Goal: Check status: Check status

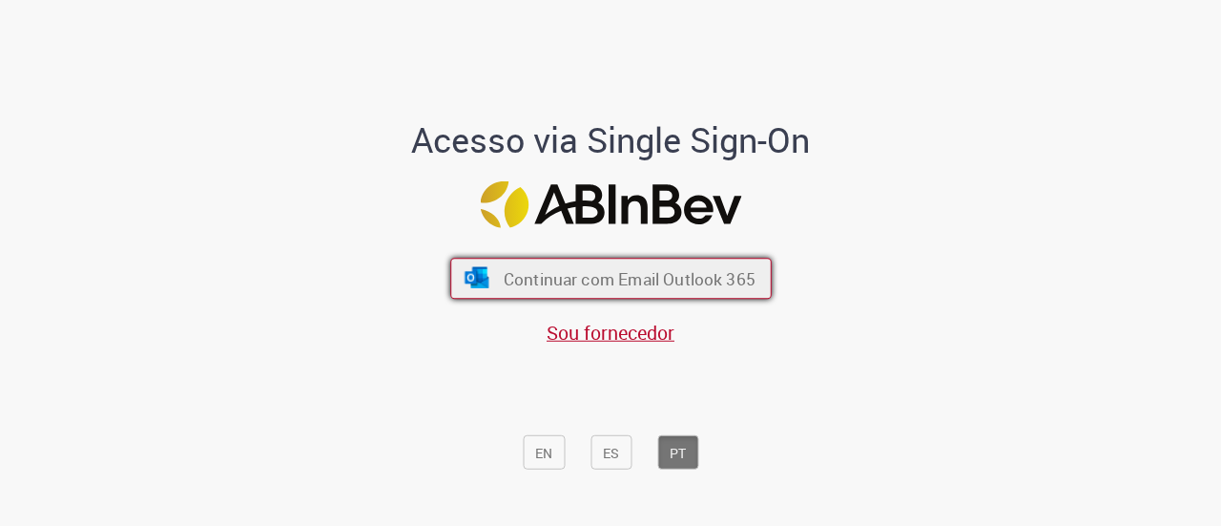
click at [576, 274] on font "Continuar com Email Outlook 365" at bounding box center [629, 279] width 252 height 22
click at [579, 276] on font "Continuar com Email Outlook 365" at bounding box center [629, 279] width 252 height 22
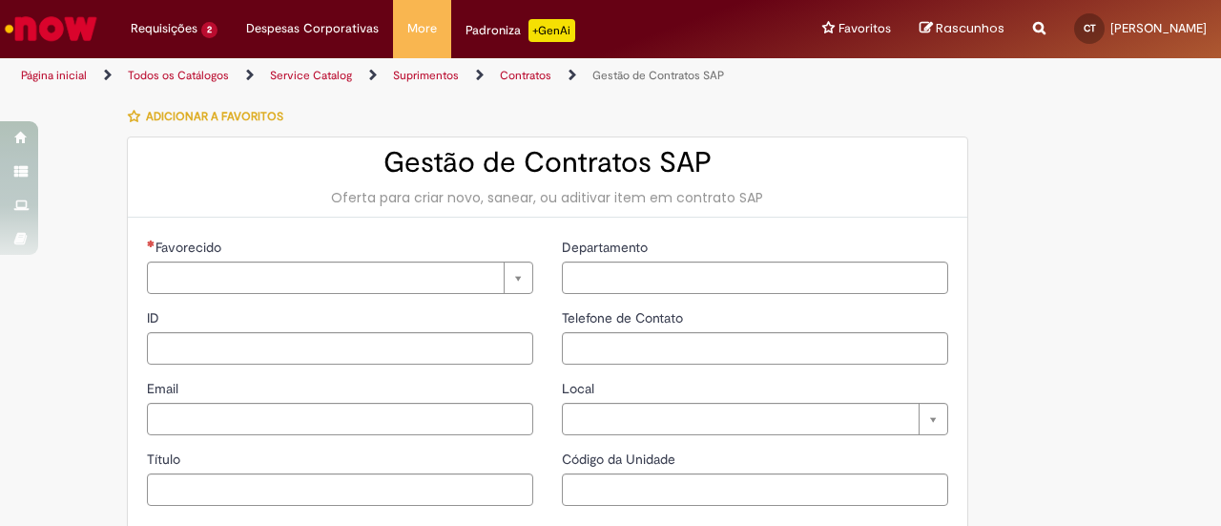
type input "**********"
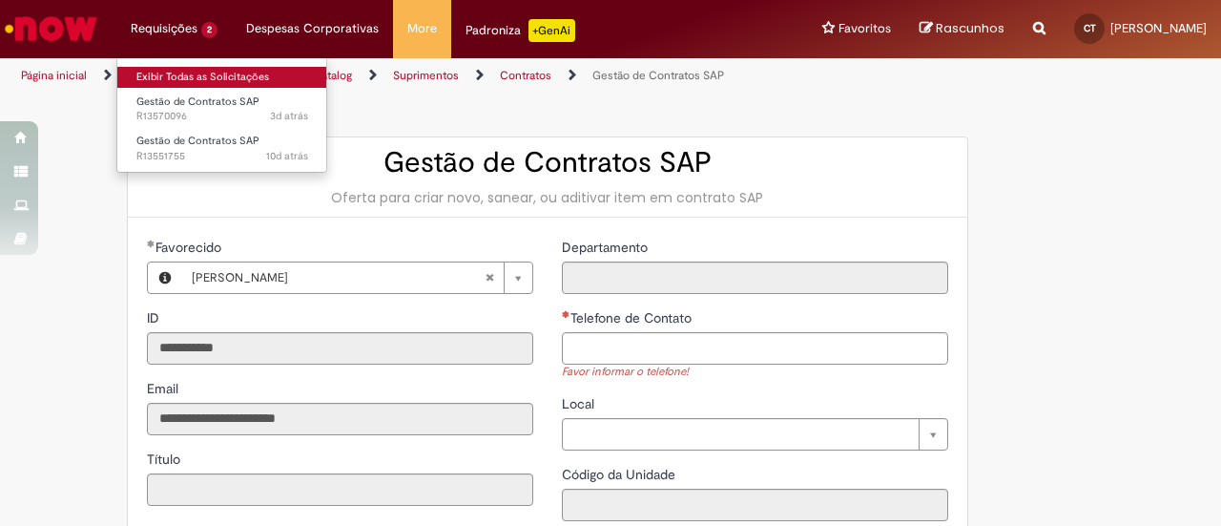
click at [161, 80] on link "Exibir Todas as Solicitações" at bounding box center [222, 77] width 210 height 21
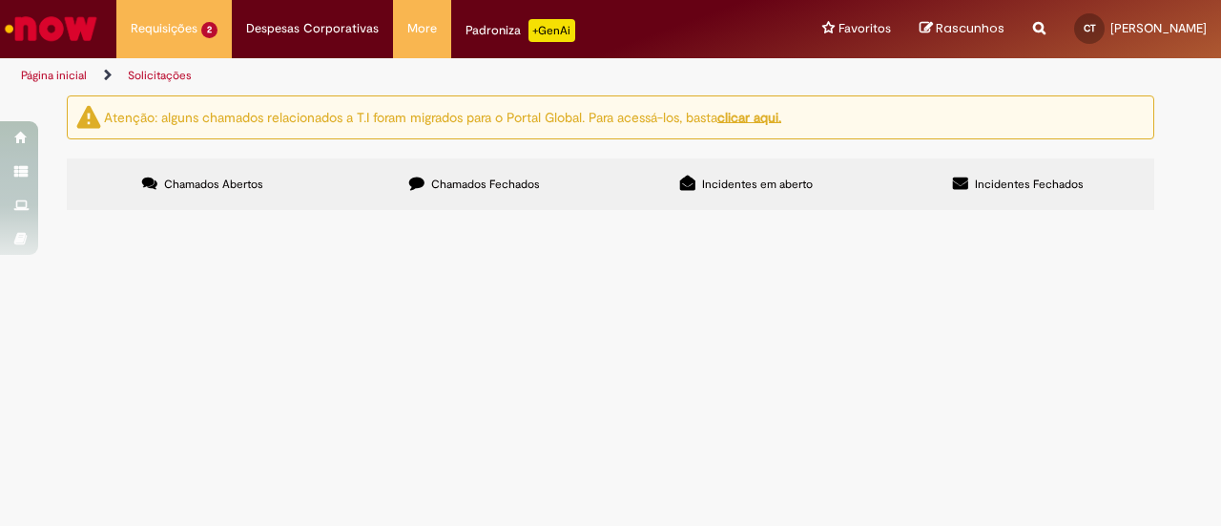
click at [0, 0] on span "Solicitamos por gentileza a inclusão dos itens destacados no Template de ADITIV…" at bounding box center [0, 0] width 0 height 0
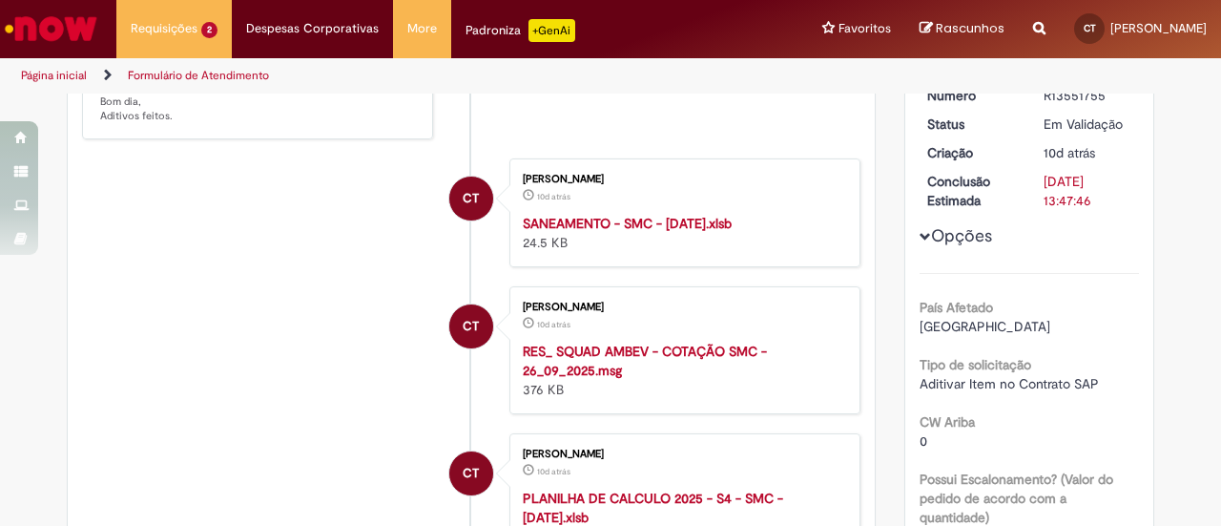
scroll to position [477, 0]
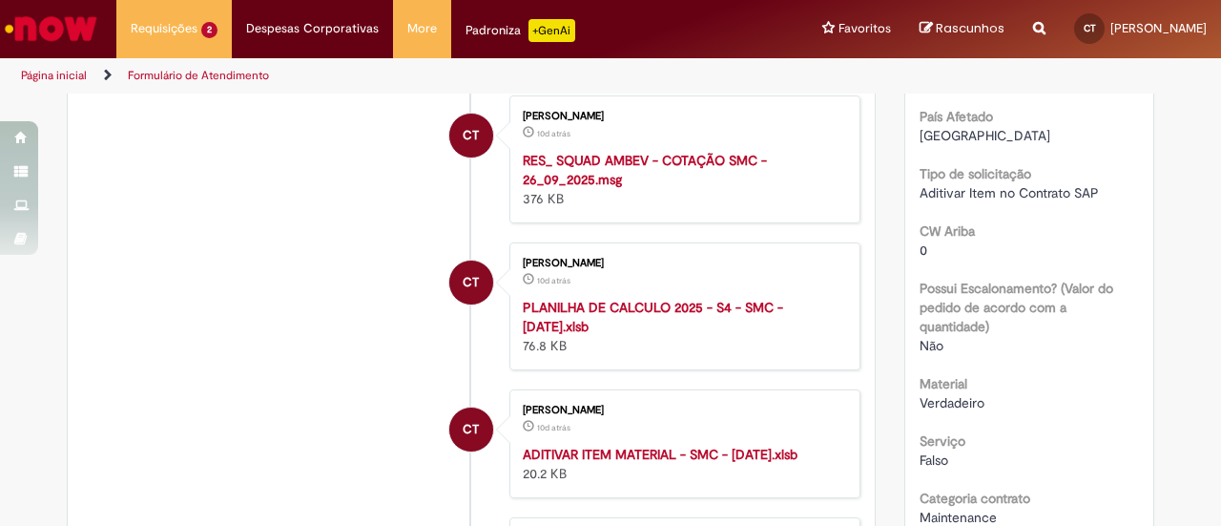
click at [618, 463] on strong "ADITIVAR ITEM MATERIAL - SMC - 19.09.2025.xlsb" at bounding box center [660, 454] width 275 height 17
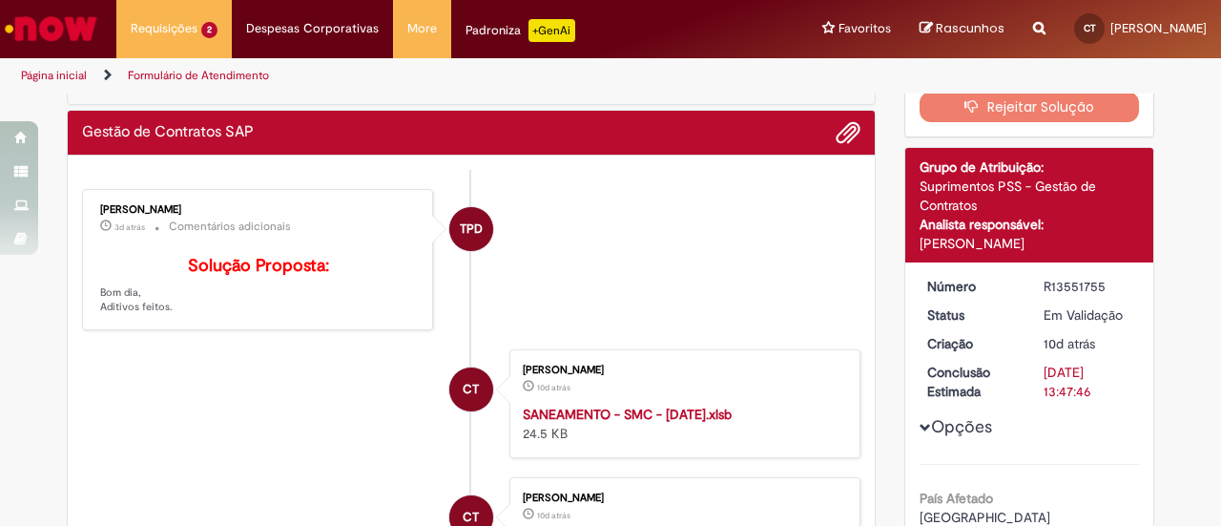
scroll to position [0, 0]
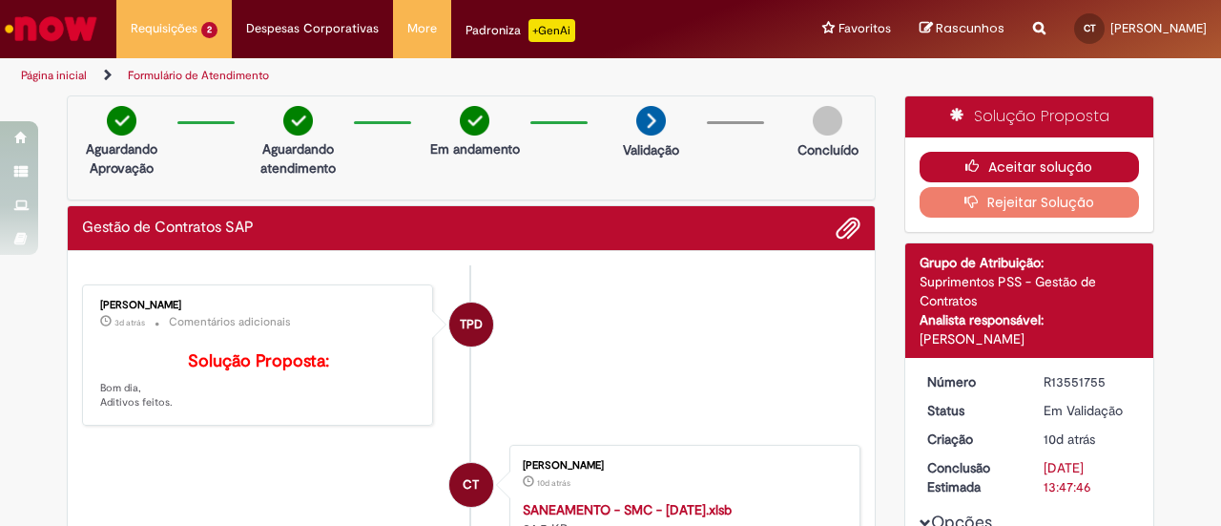
click at [1007, 159] on button "Aceitar solução" at bounding box center [1030, 167] width 220 height 31
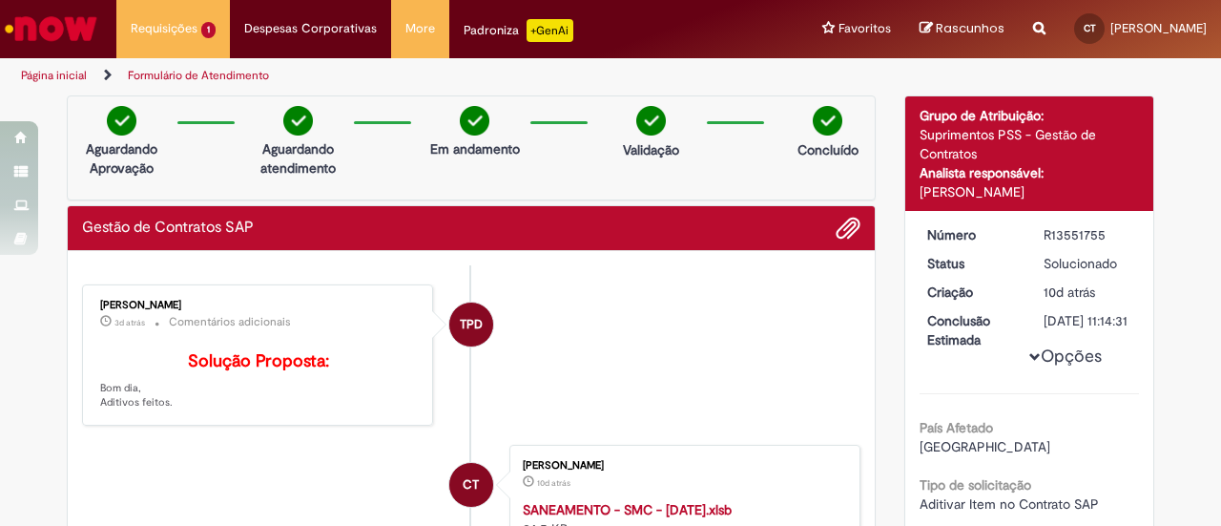
drag, startPoint x: 1038, startPoint y: 234, endPoint x: 1112, endPoint y: 237, distance: 74.5
click at [1103, 237] on div "R13551755" at bounding box center [1088, 234] width 89 height 19
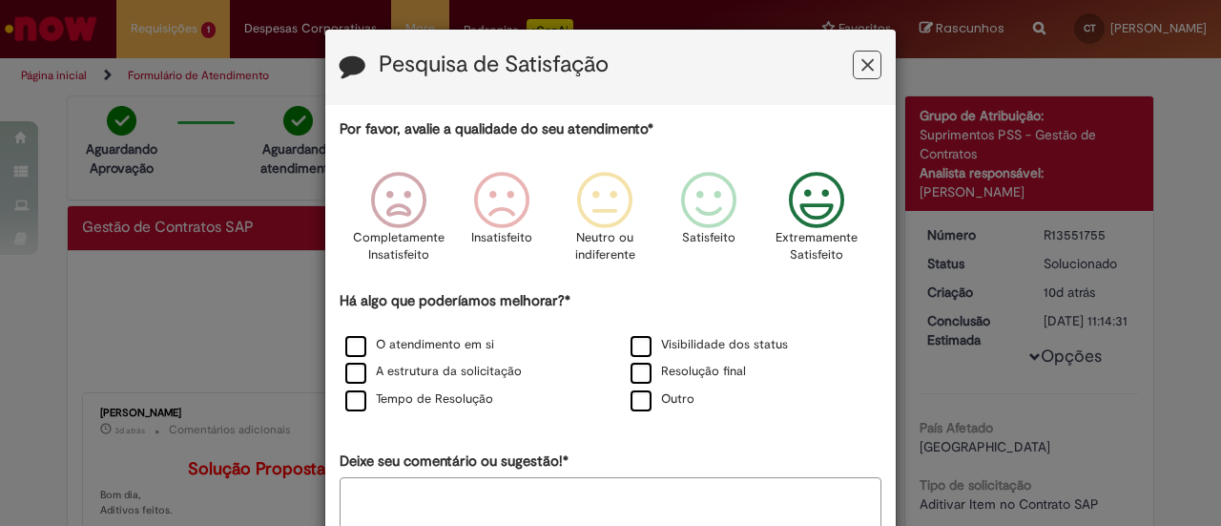
click at [826, 204] on icon "Feedback" at bounding box center [817, 200] width 72 height 57
click at [638, 342] on label "Visibilidade dos status" at bounding box center [709, 345] width 157 height 18
click at [357, 339] on label "O atendimento em si" at bounding box center [419, 345] width 149 height 18
click at [345, 364] on label "A estrutura da solicitação" at bounding box center [433, 372] width 177 height 18
click at [349, 402] on label "Tempo de Resolução" at bounding box center [419, 399] width 148 height 18
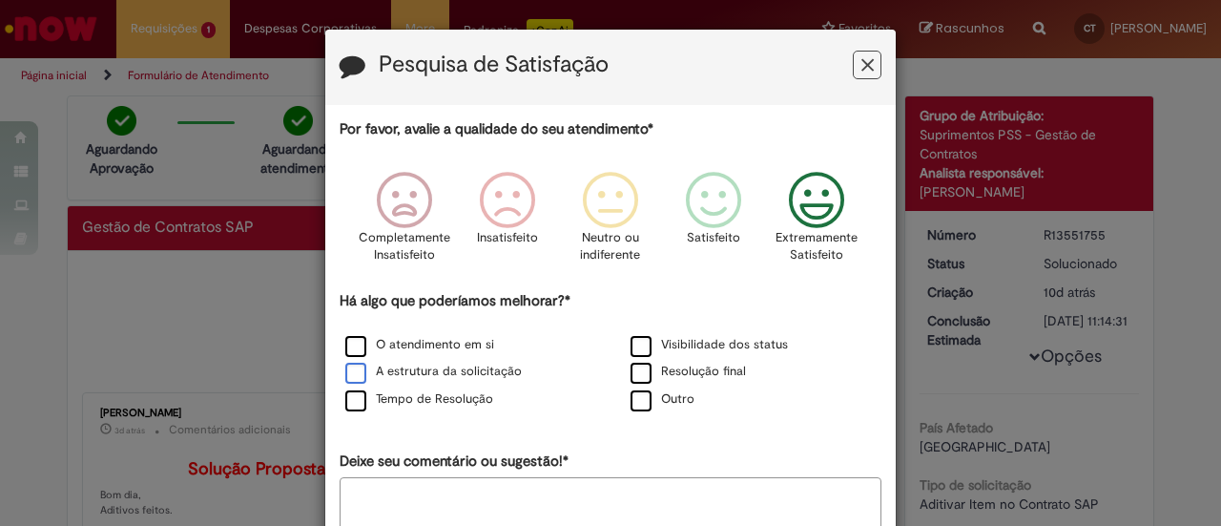
scroll to position [114, 0]
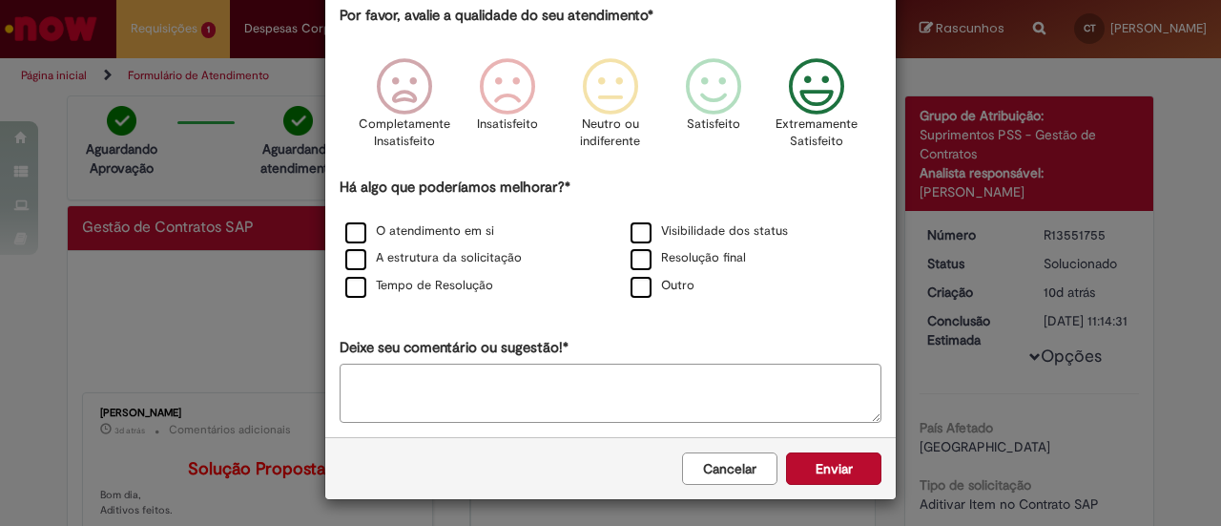
click at [476, 373] on textarea "Deixe seu comentário ou sugestão!*" at bounding box center [611, 393] width 542 height 59
type textarea "**********"
click at [869, 465] on button "Enviar" at bounding box center [833, 468] width 95 height 32
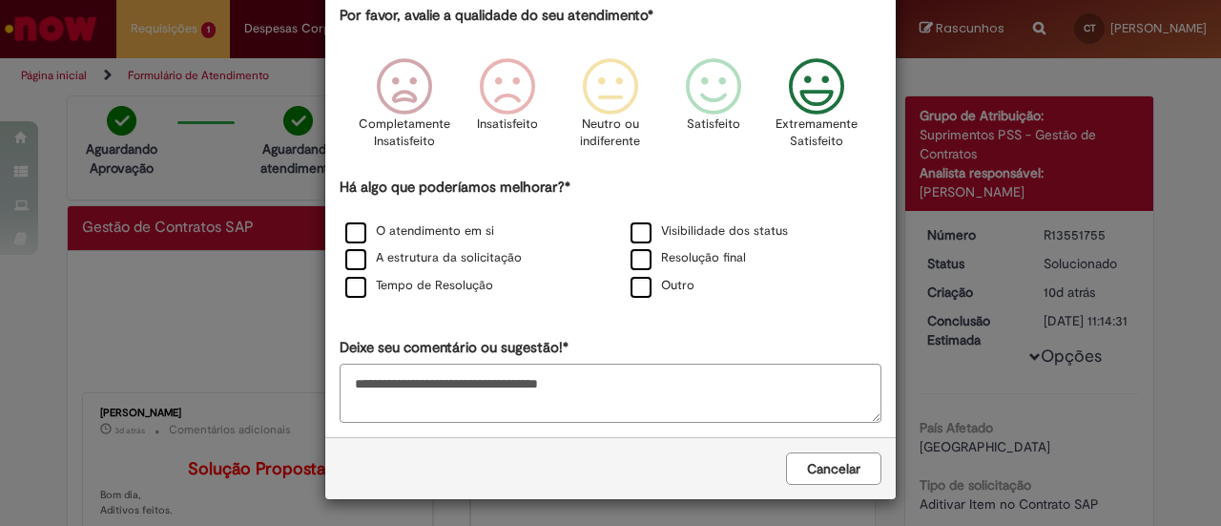
scroll to position [0, 0]
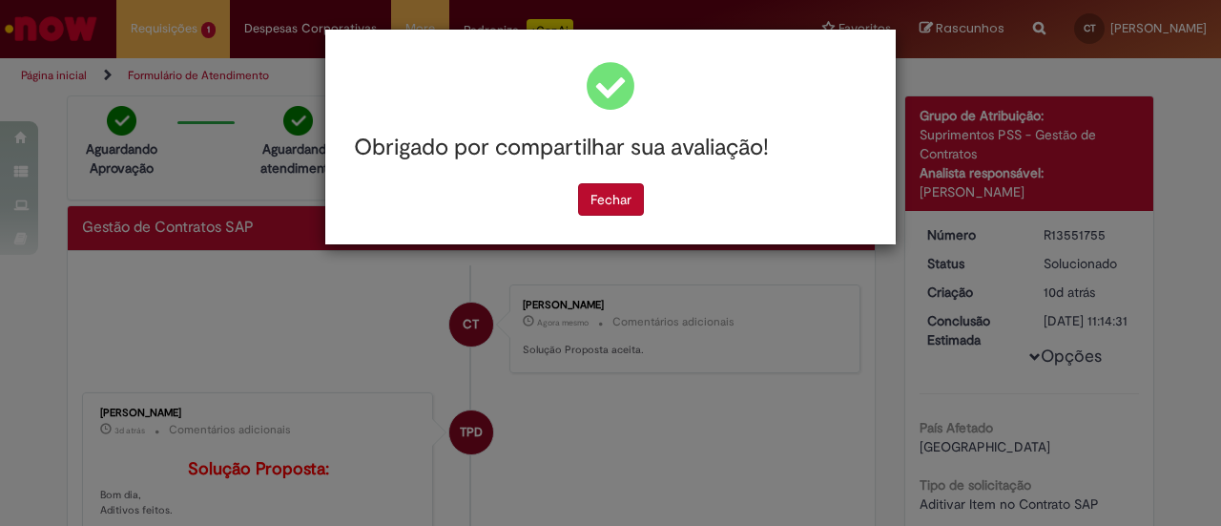
click at [611, 207] on button "Fechar" at bounding box center [611, 199] width 66 height 32
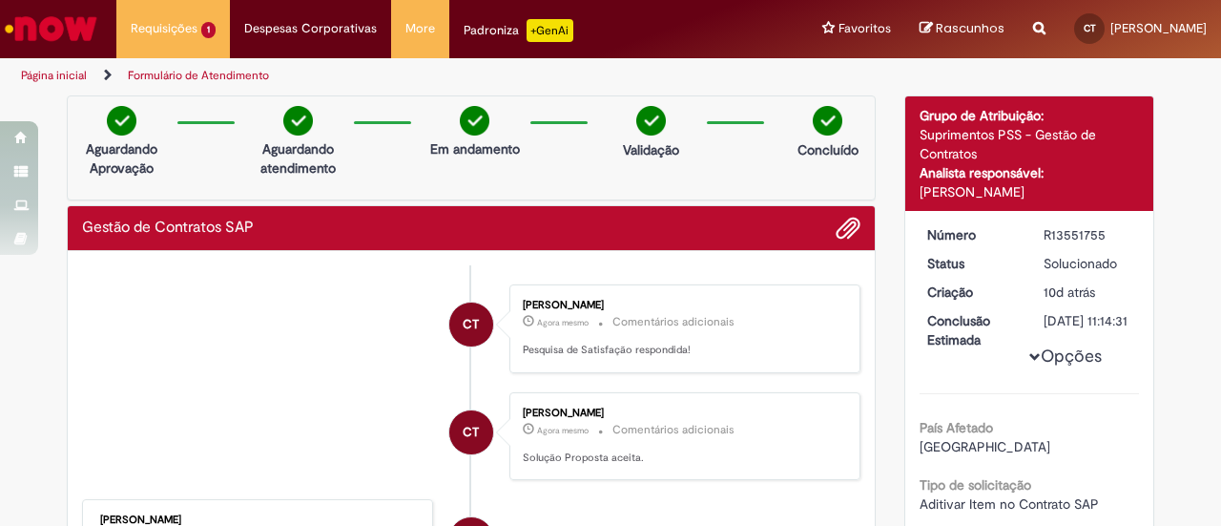
drag, startPoint x: 1038, startPoint y: 234, endPoint x: 1101, endPoint y: 239, distance: 63.2
click at [1099, 238] on div "R13551755" at bounding box center [1088, 234] width 89 height 19
copy div "R13551755"
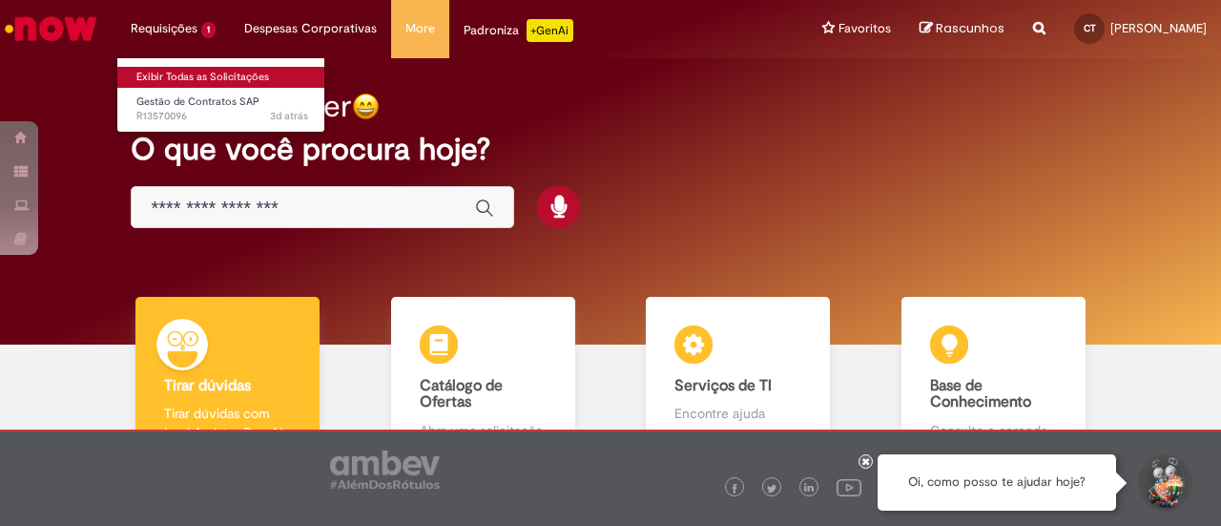
click at [166, 73] on link "Exibir Todas as Solicitações" at bounding box center [222, 77] width 210 height 21
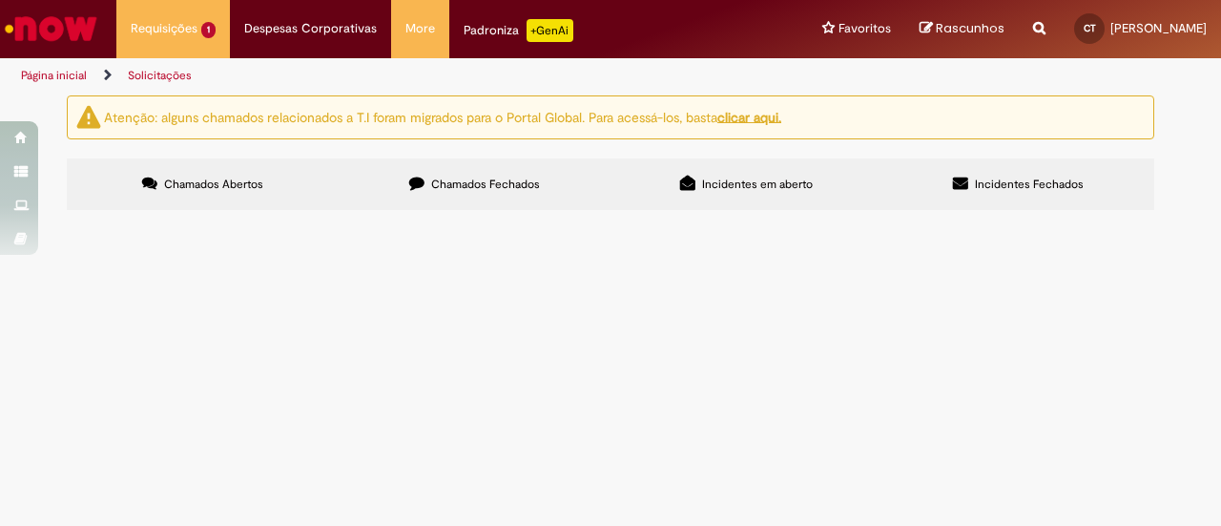
click at [532, 189] on span "Chamados Fechados" at bounding box center [485, 184] width 109 height 15
click at [0, 0] on span "Solicitamos por gentileza a inclusão dos itens destacados no Template de ADITIV…" at bounding box center [0, 0] width 0 height 0
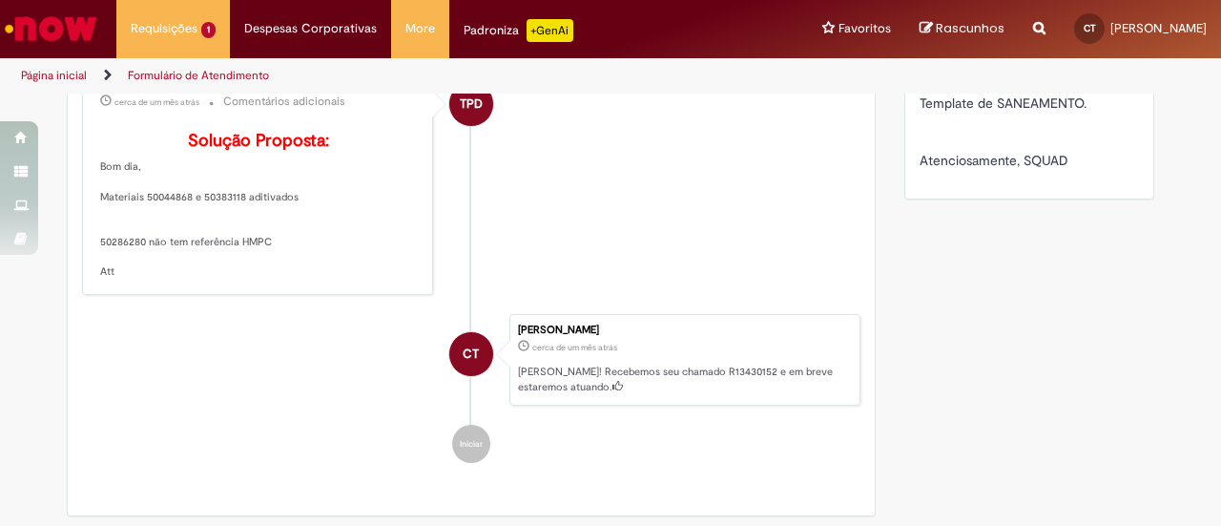
scroll to position [954, 0]
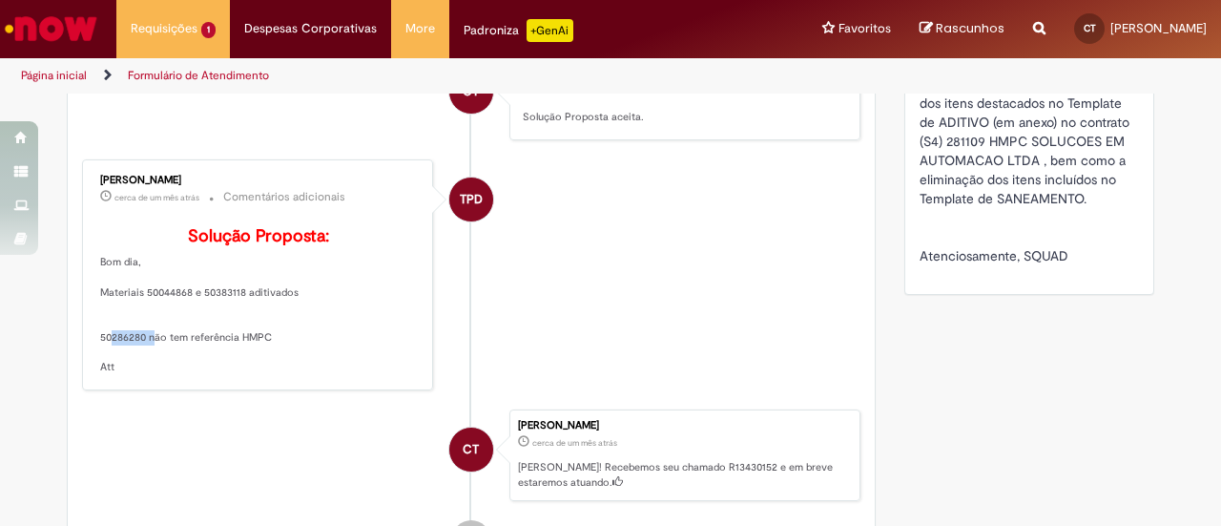
drag, startPoint x: 137, startPoint y: 362, endPoint x: 92, endPoint y: 354, distance: 46.4
click at [100, 354] on p "Solução Proposta: Bom dia, Materiais 50044868 e 50383118 aditivados 50286280 nã…" at bounding box center [259, 301] width 318 height 148
copy p "50286280"
click at [288, 364] on p "Solução Proposta: Bom dia, Materiais 50044868 e 50383118 aditivados 50286280 nã…" at bounding box center [259, 301] width 318 height 148
drag, startPoint x: 92, startPoint y: 358, endPoint x: 261, endPoint y: 358, distance: 169.8
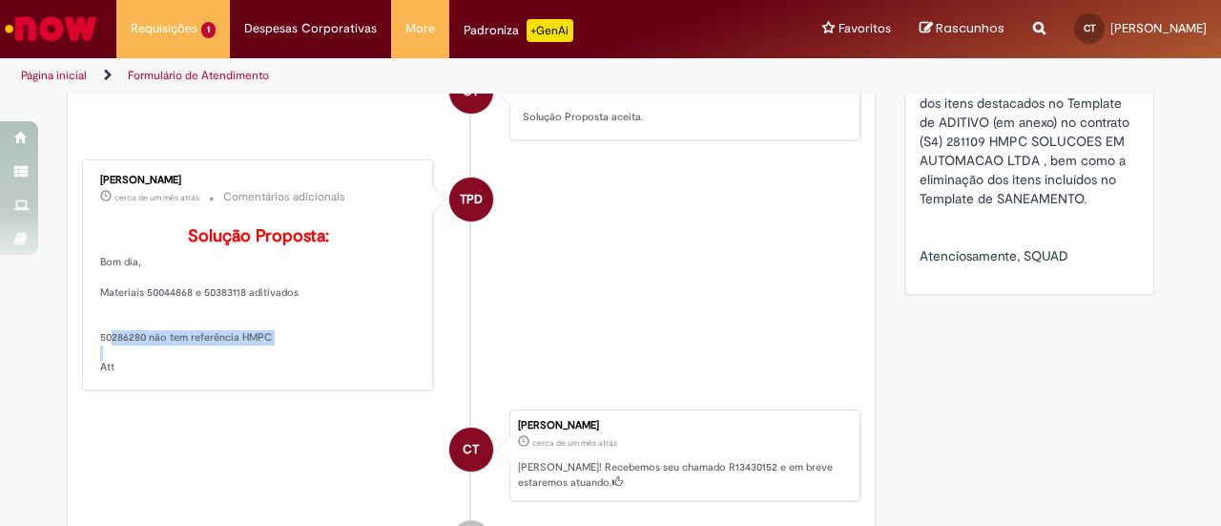
click at [261, 358] on p "Solução Proposta: Bom dia, Materiais 50044868 e 50383118 aditivados 50286280 nã…" at bounding box center [259, 301] width 318 height 148
copy p "50286280 não tem referência HMPC"
click at [235, 375] on p "Solução Proposta: Bom dia, Materiais 50044868 e 50383118 aditivados 50286280 nã…" at bounding box center [259, 301] width 318 height 148
drag, startPoint x: 135, startPoint y: 360, endPoint x: 137, endPoint y: 373, distance: 13.5
click at [88, 360] on div "Thiago Pacheco Do Nascimento cerca de um mês atrás cerca de um mês atrás Coment…" at bounding box center [258, 275] width 340 height 220
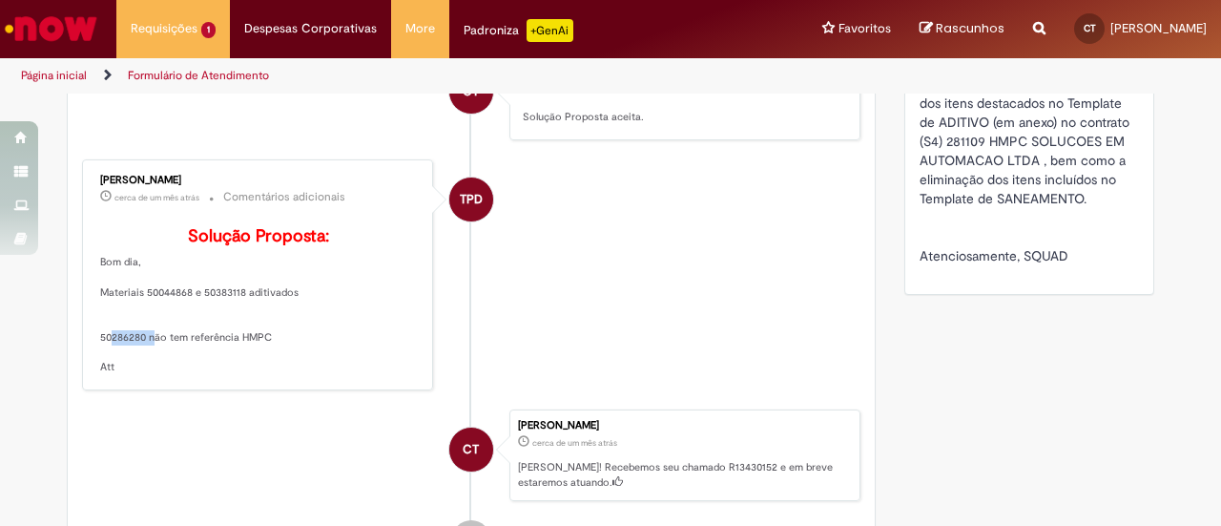
copy p "50286280"
